Goal: Navigation & Orientation: Find specific page/section

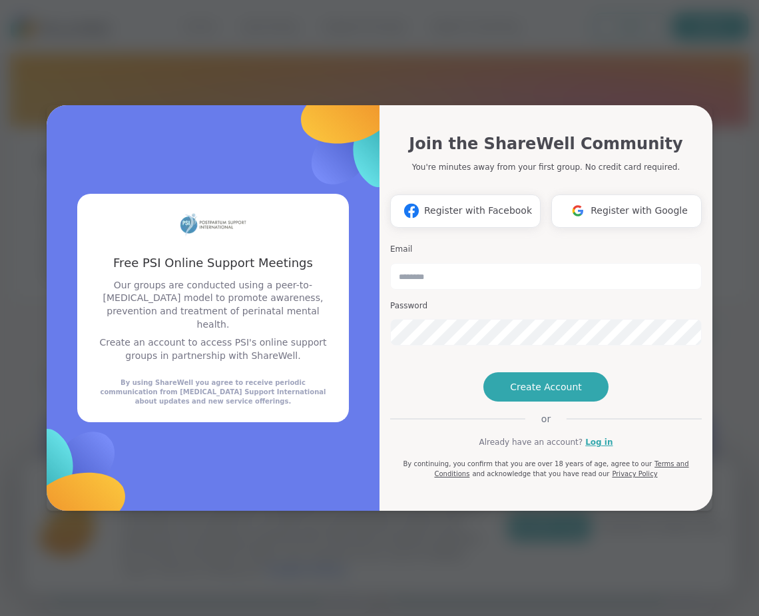
click at [638, 53] on div "Free PSI Online Support Meetings Free PSI Online Support Meetings Our groups ar…" at bounding box center [379, 308] width 743 height 616
click at [205, 256] on div "Free PSI Online Support Meetings Our groups are conducted using a peer-to-[MEDI…" at bounding box center [213, 308] width 272 height 229
click at [549, 39] on div "Free PSI Online Support Meetings Free PSI Online Support Meetings Our groups ar…" at bounding box center [379, 308] width 743 height 616
click at [538, 21] on div "Free PSI Online Support Meetings Free PSI Online Support Meetings Our groups ar…" at bounding box center [379, 308] width 743 height 616
click at [588, 448] on link "Log in" at bounding box center [599, 442] width 27 height 12
